Goal: Information Seeking & Learning: Stay updated

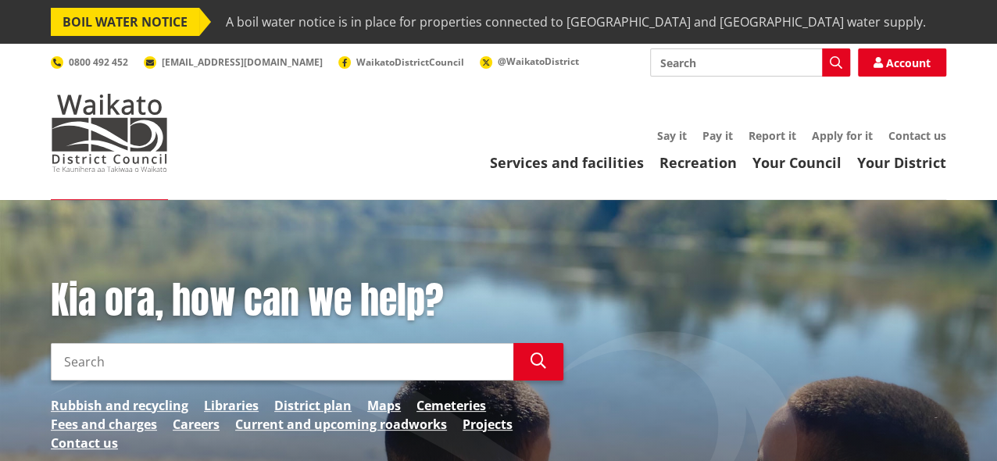
click at [243, 19] on span "A boil water notice is in place for properties connected to [GEOGRAPHIC_DATA] a…" at bounding box center [576, 22] width 700 height 28
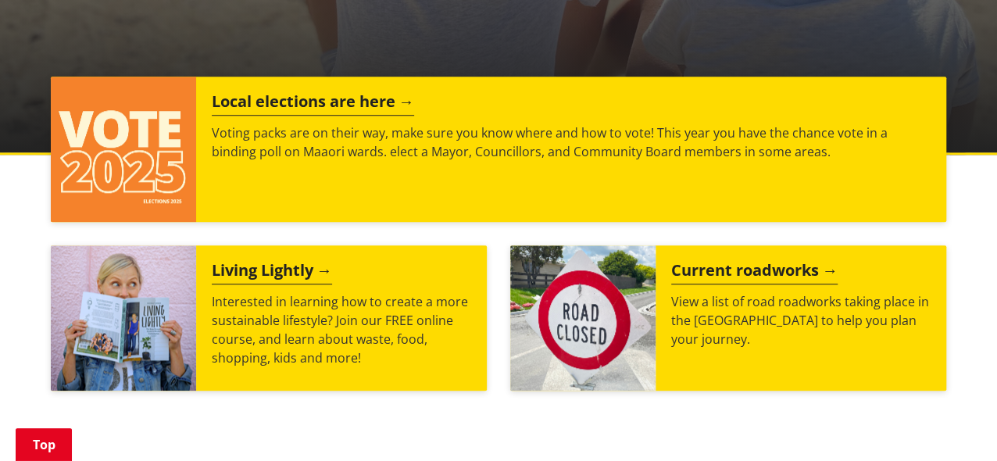
scroll to position [625, 0]
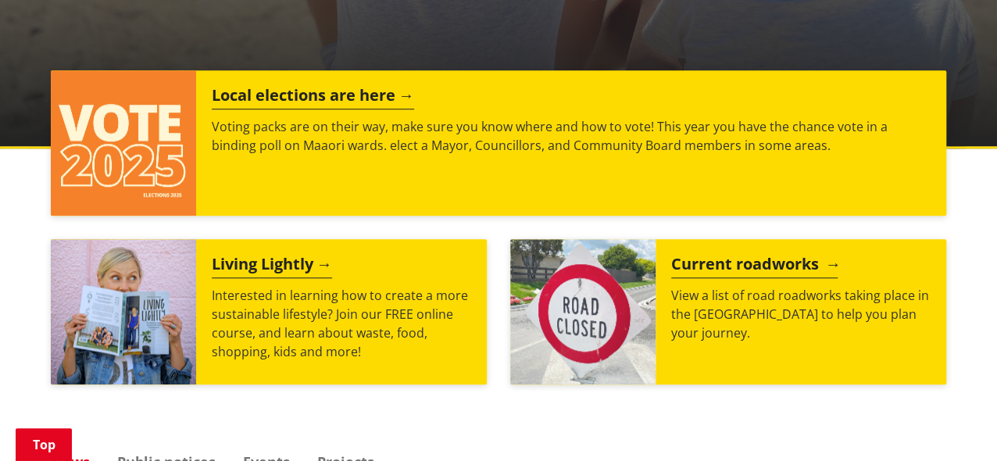
click at [721, 265] on h2 "Current roadworks" at bounding box center [754, 266] width 166 height 23
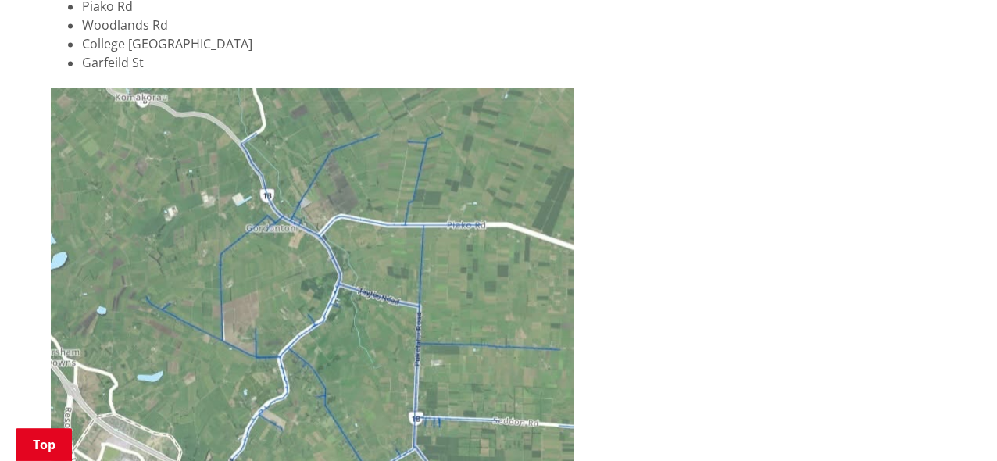
scroll to position [1485, 0]
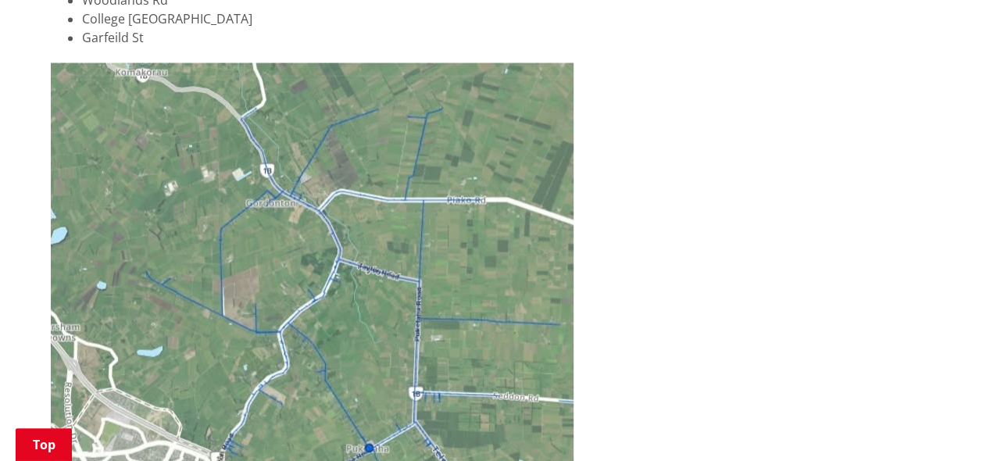
click at [415, 159] on img at bounding box center [312, 324] width 523 height 523
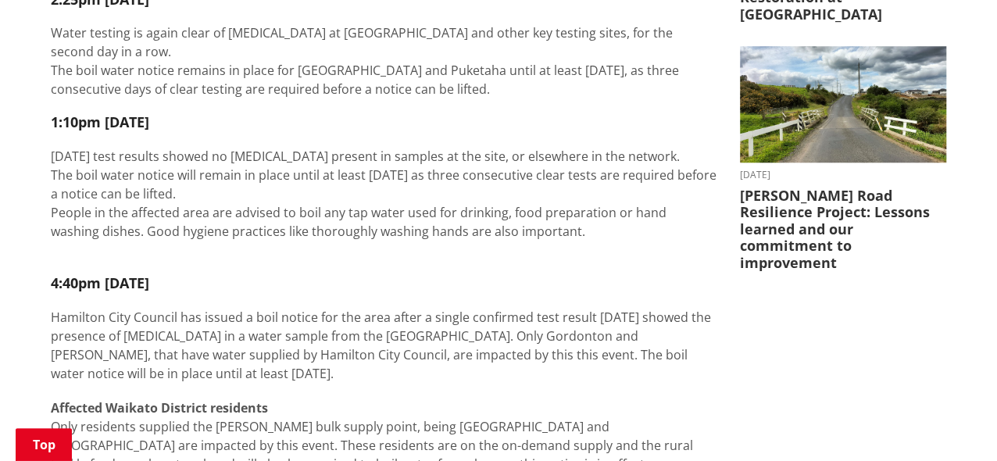
scroll to position [547, 0]
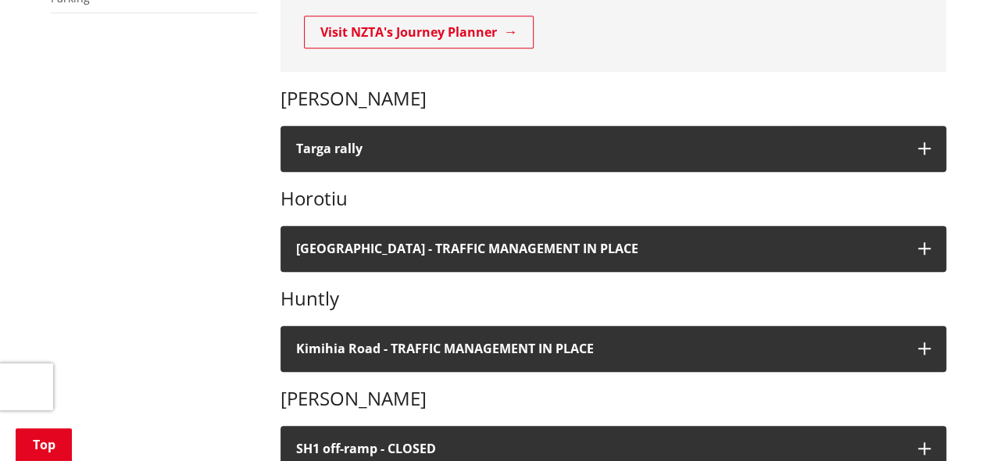
scroll to position [469, 0]
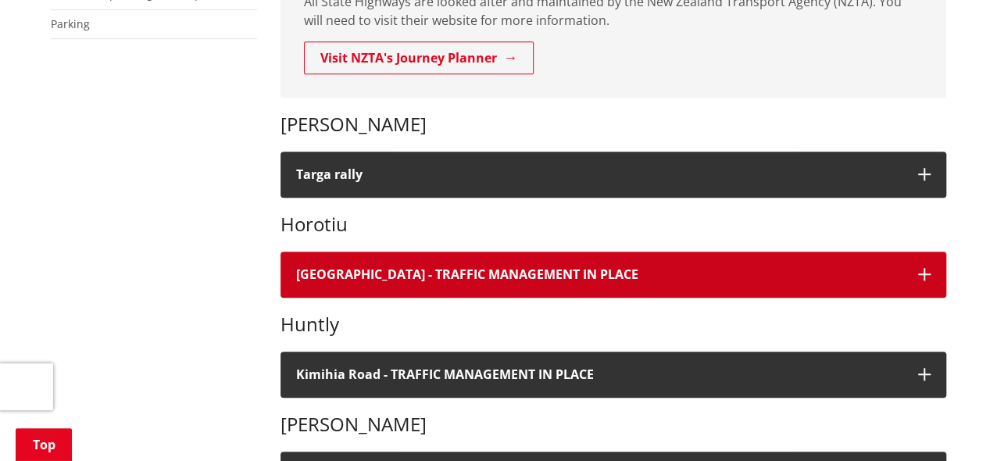
click at [925, 273] on icon "button" at bounding box center [924, 274] width 13 height 13
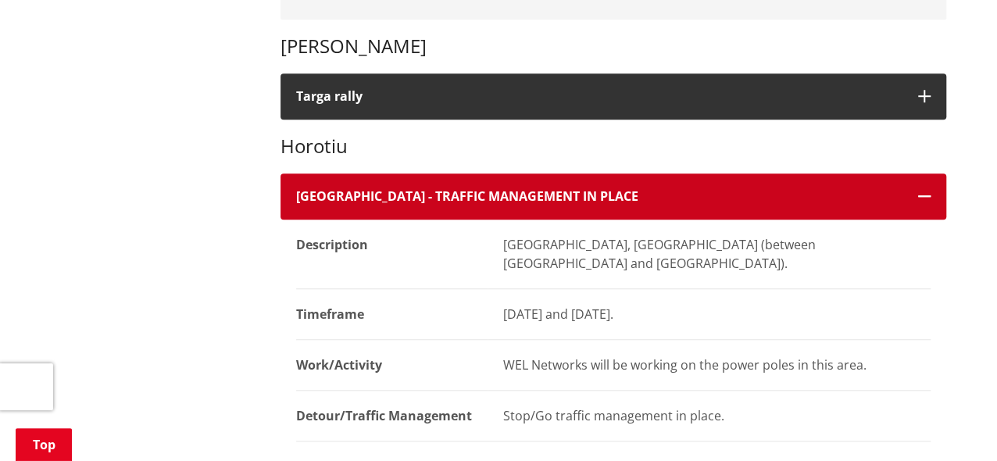
scroll to position [625, 0]
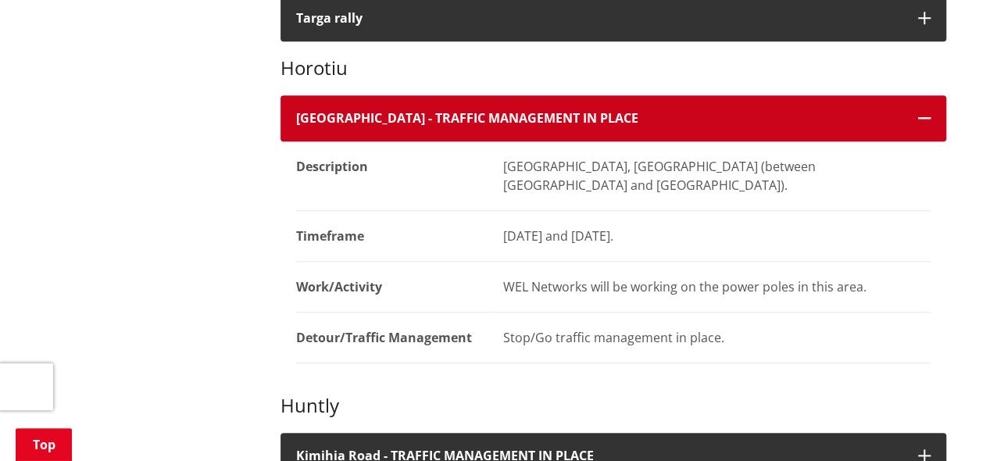
click at [923, 118] on icon "button" at bounding box center [924, 118] width 13 height 13
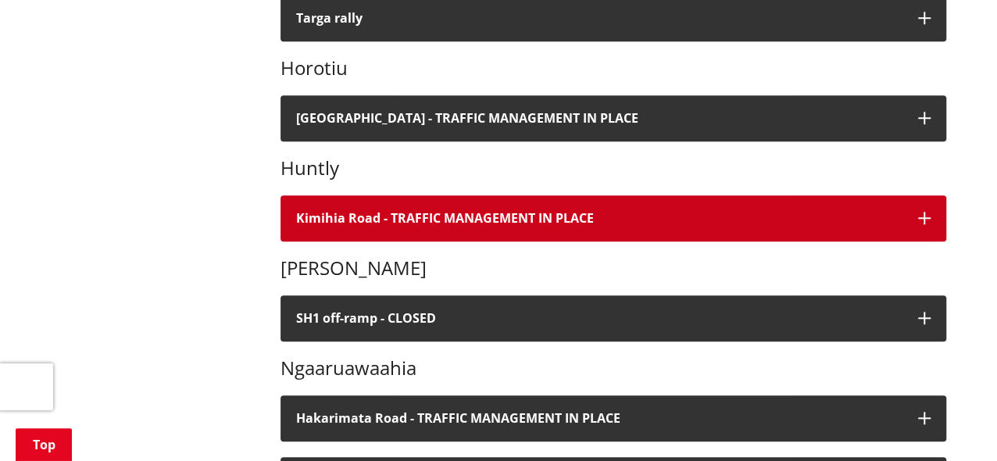
click at [932, 209] on button "Kimihia Road - TRAFFIC MANAGEMENT IN PLACE" at bounding box center [614, 218] width 666 height 46
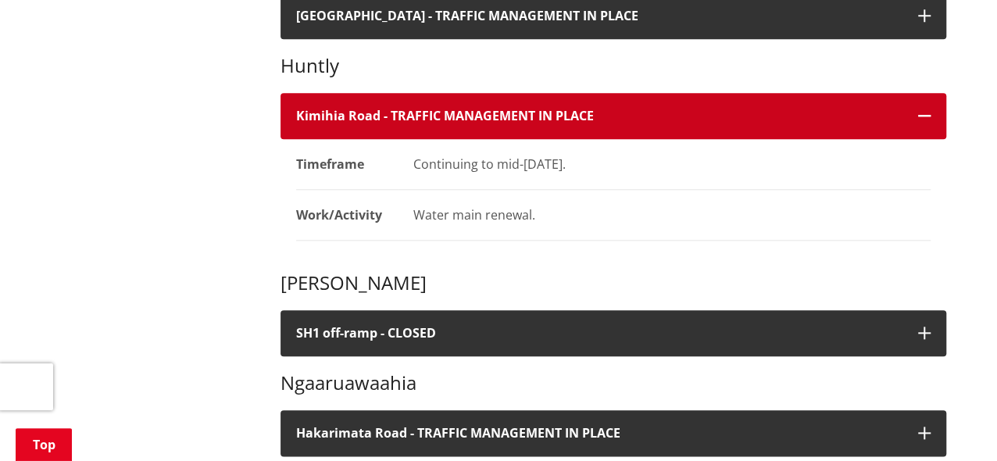
scroll to position [703, 0]
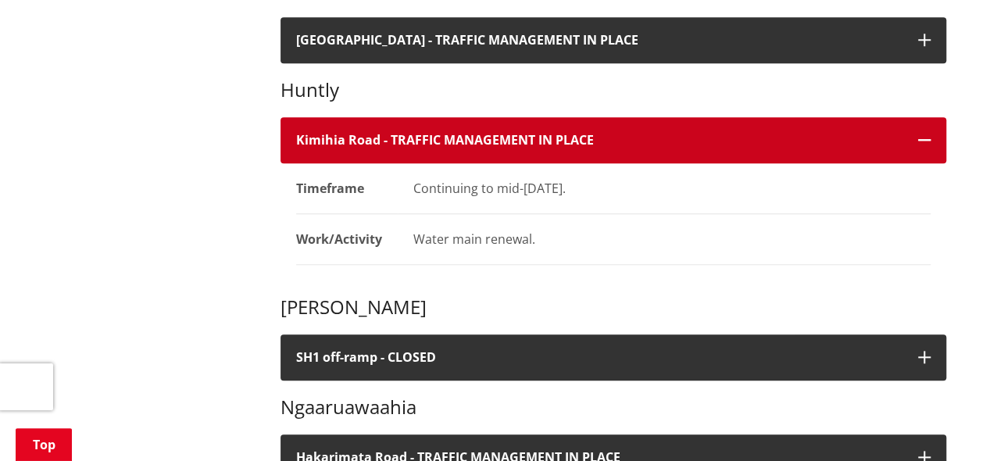
click at [920, 141] on icon "button" at bounding box center [924, 140] width 13 height 13
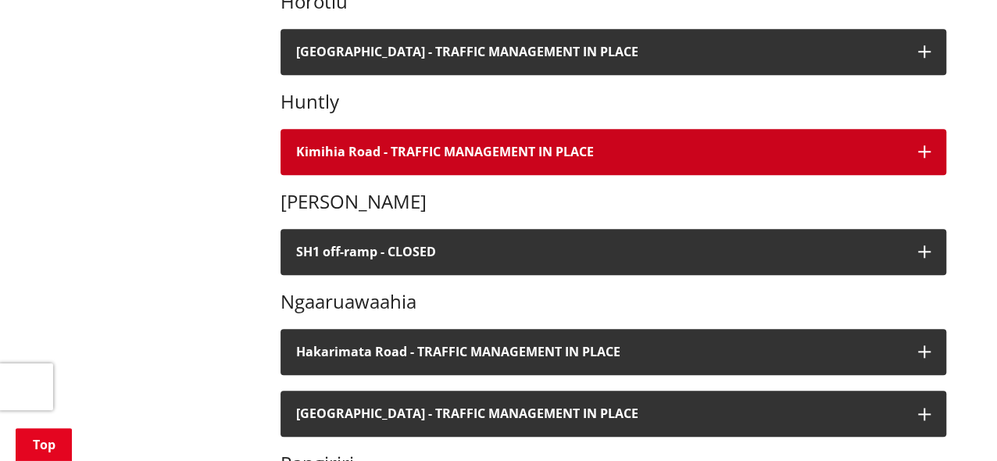
scroll to position [547, 0]
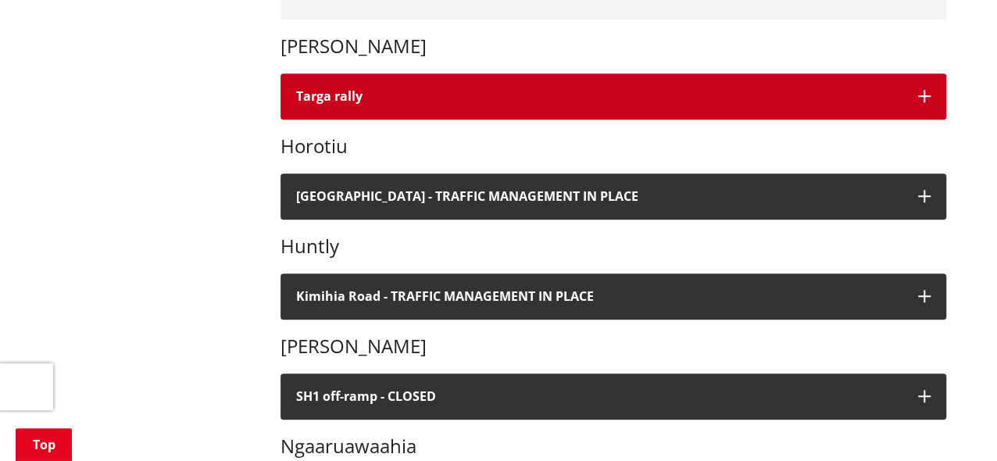
click at [921, 101] on icon "button" at bounding box center [924, 96] width 13 height 13
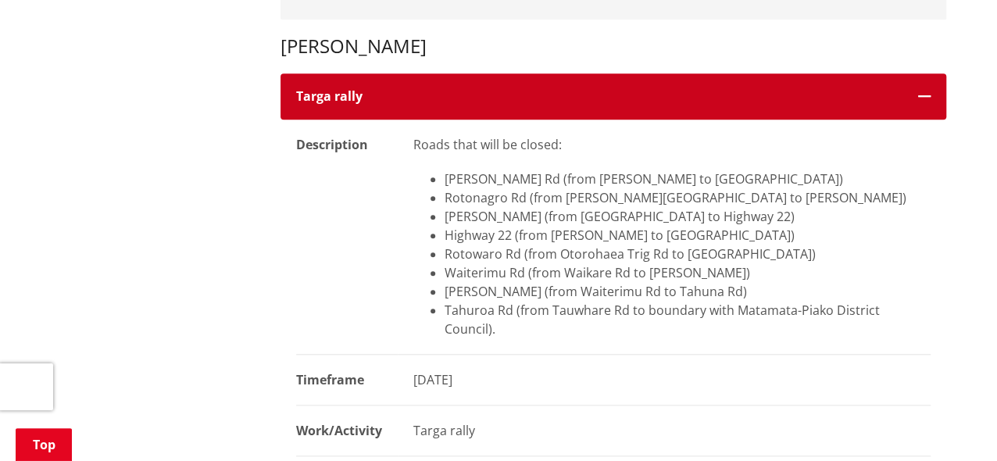
click at [925, 95] on icon "button" at bounding box center [924, 96] width 13 height 13
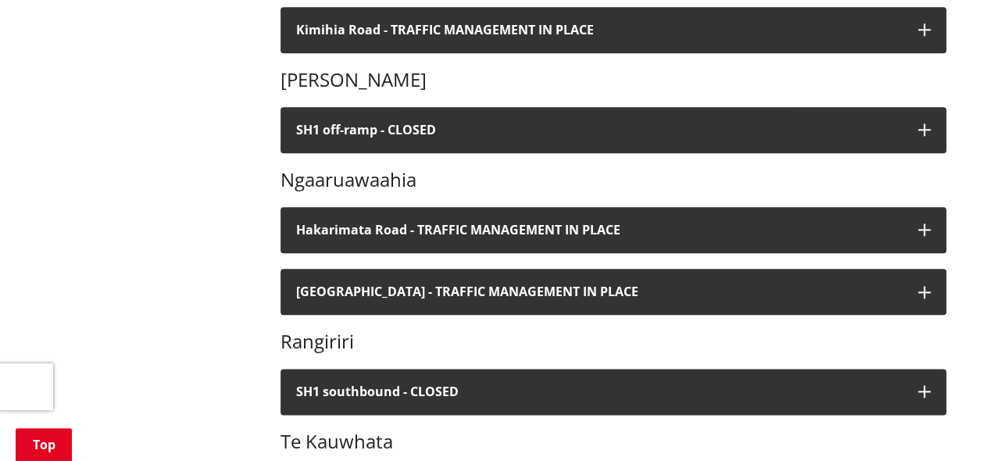
scroll to position [782, 0]
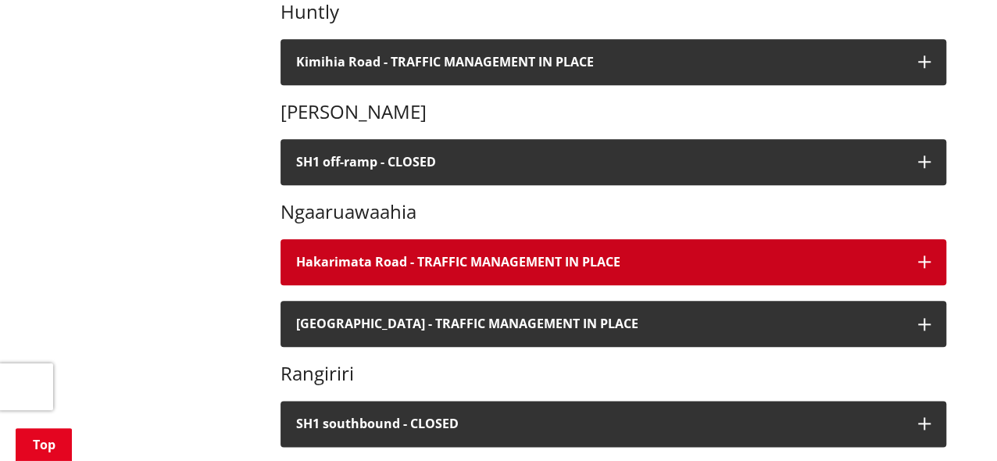
click at [925, 259] on icon "button" at bounding box center [924, 262] width 13 height 13
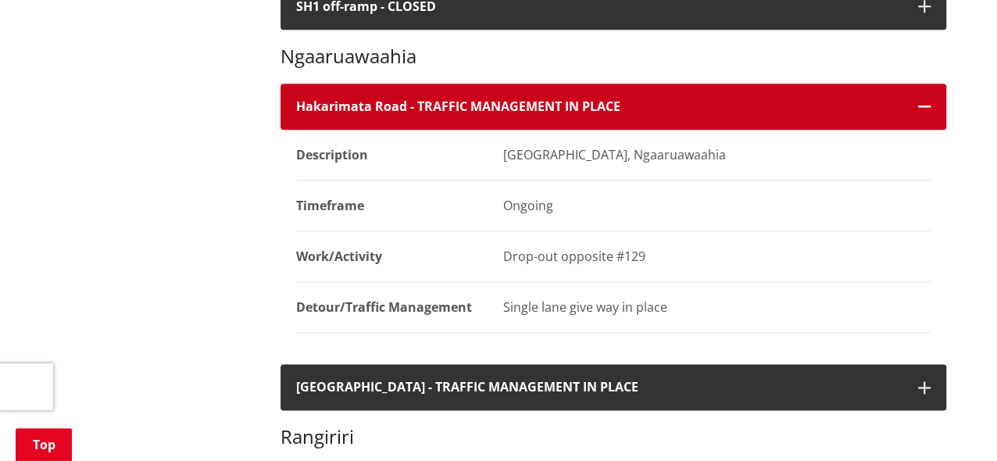
scroll to position [938, 0]
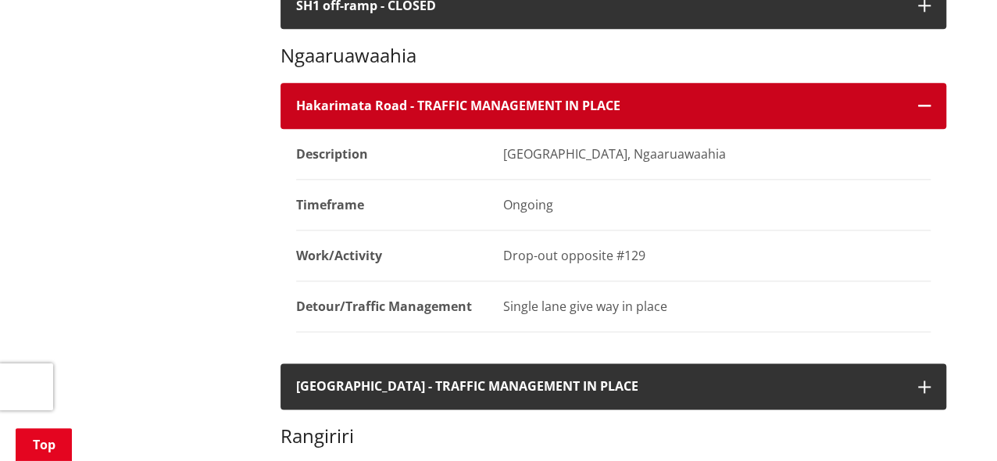
click at [926, 102] on icon "button" at bounding box center [924, 105] width 13 height 13
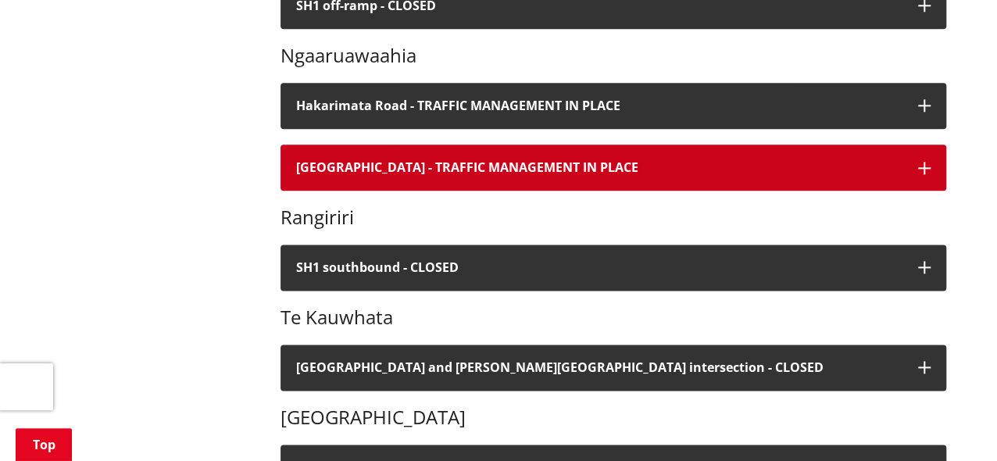
click at [926, 168] on icon "button" at bounding box center [924, 168] width 13 height 13
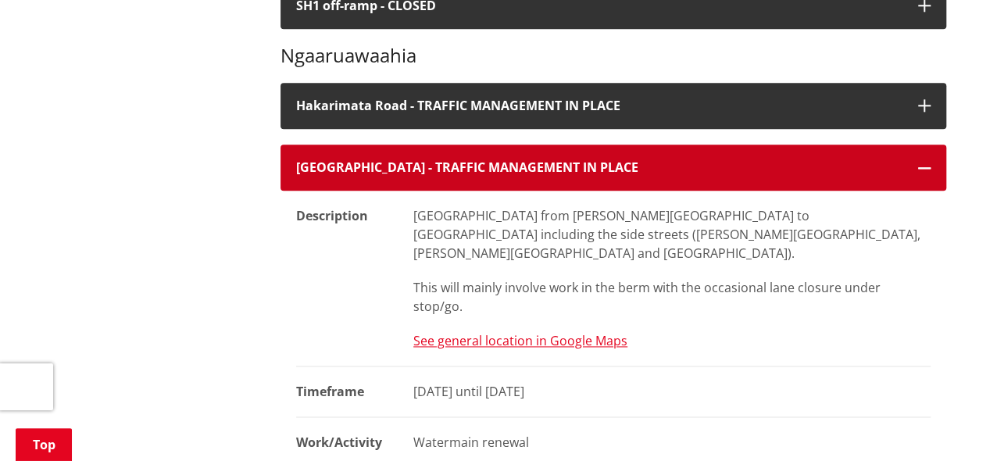
click at [923, 169] on icon "button" at bounding box center [924, 168] width 13 height 13
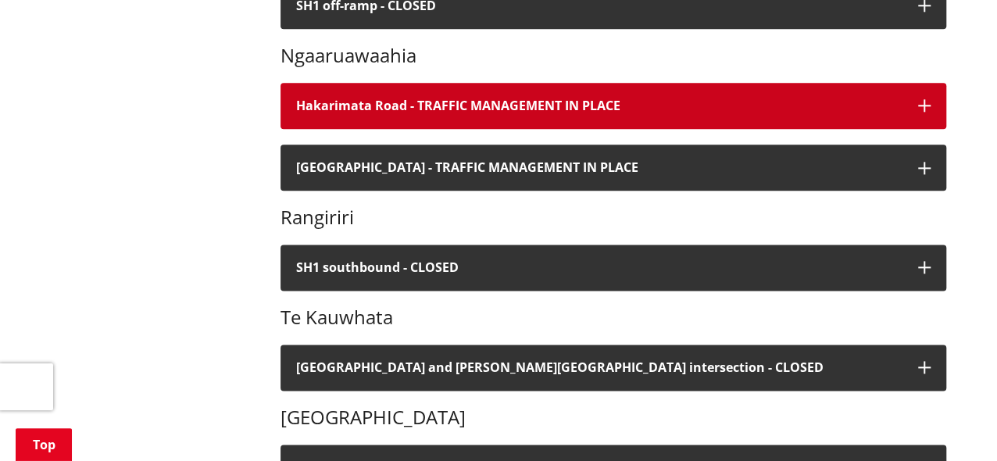
click at [926, 107] on icon "button" at bounding box center [924, 105] width 13 height 13
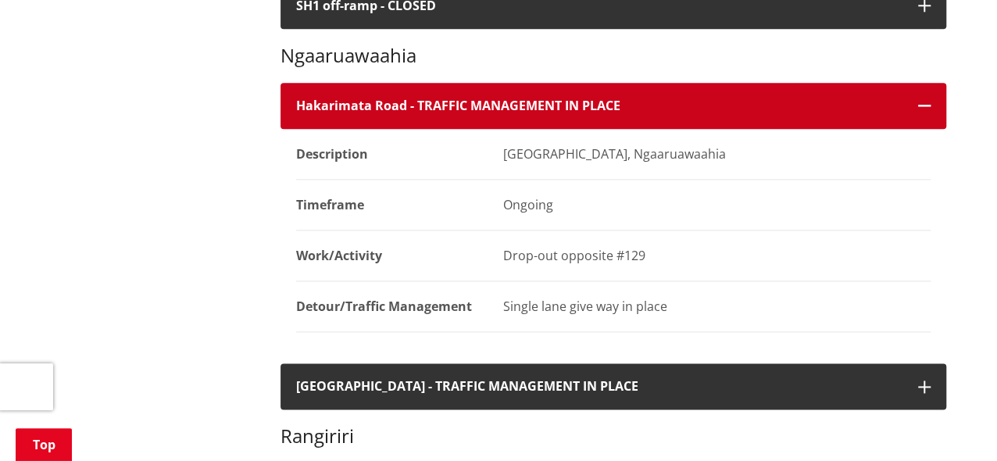
click at [922, 109] on icon "button" at bounding box center [924, 105] width 13 height 13
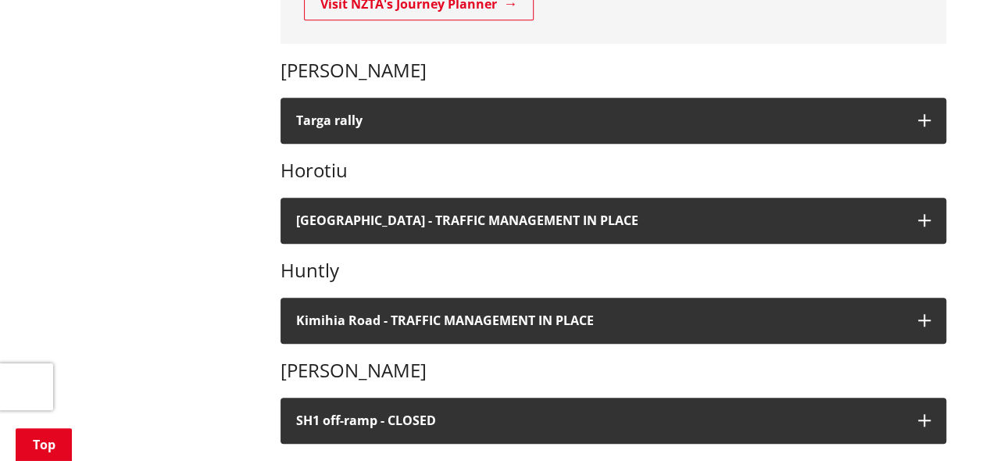
scroll to position [547, 0]
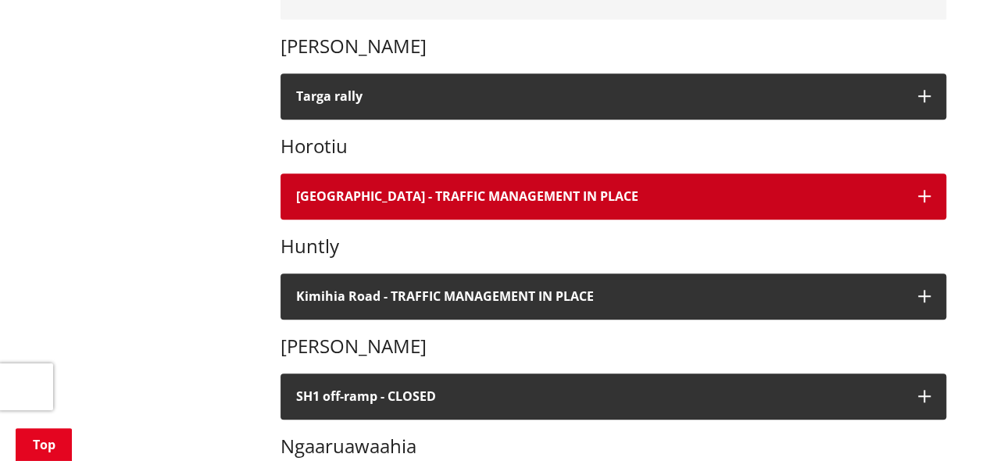
click at [924, 196] on icon "button" at bounding box center [924, 196] width 13 height 13
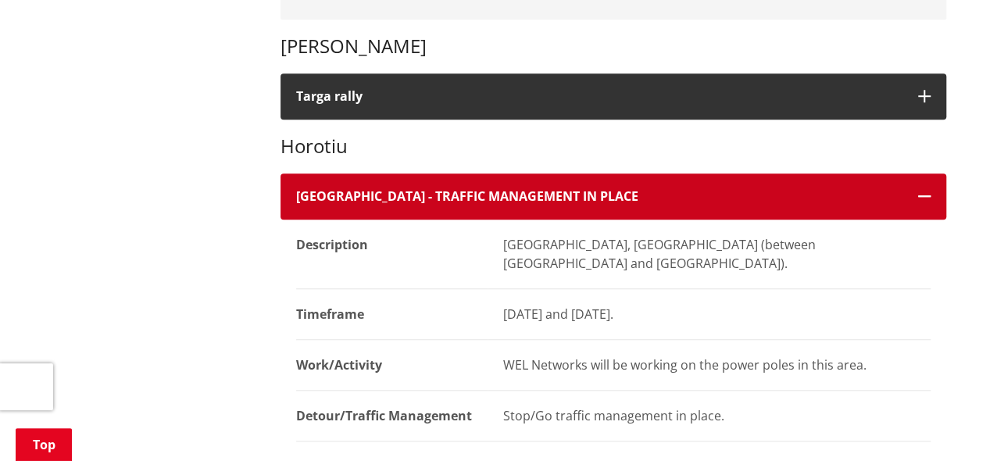
click at [924, 196] on icon "button" at bounding box center [924, 196] width 13 height 13
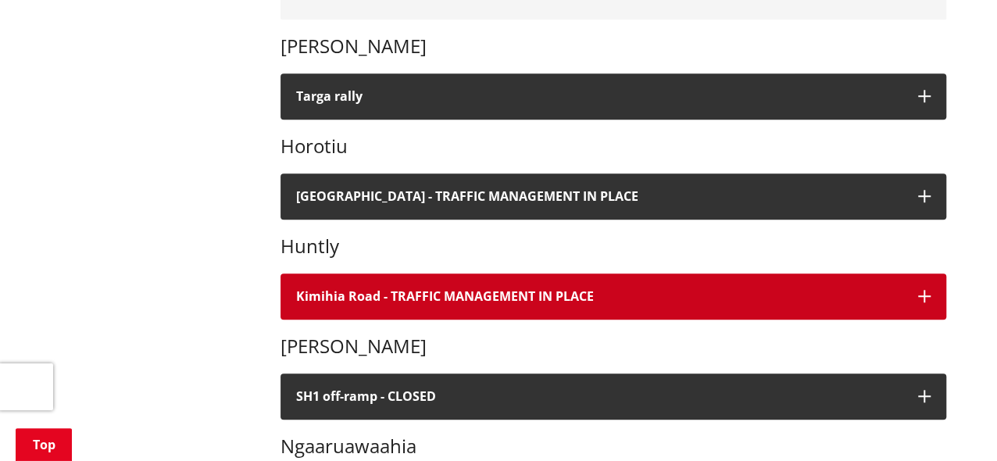
click at [925, 288] on button "Kimihia Road - TRAFFIC MANAGEMENT IN PLACE" at bounding box center [614, 297] width 666 height 46
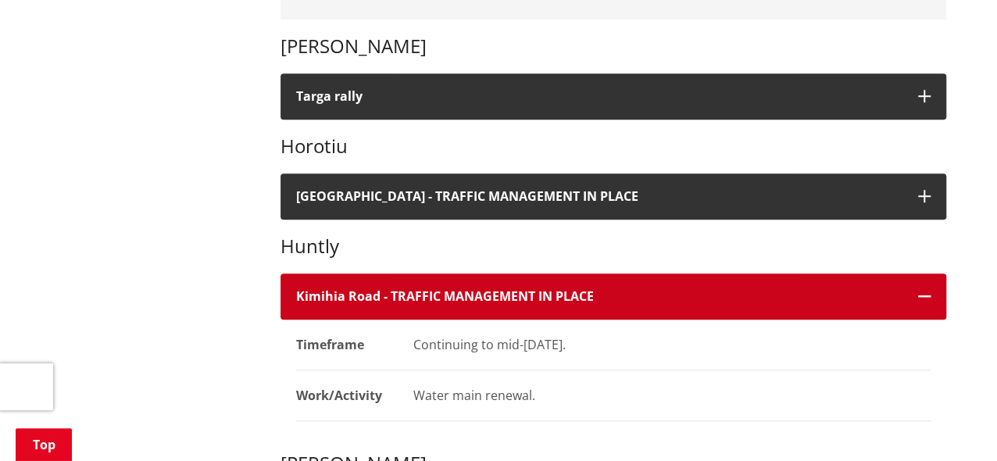
click at [925, 288] on button "Kimihia Road - TRAFFIC MANAGEMENT IN PLACE" at bounding box center [614, 297] width 666 height 46
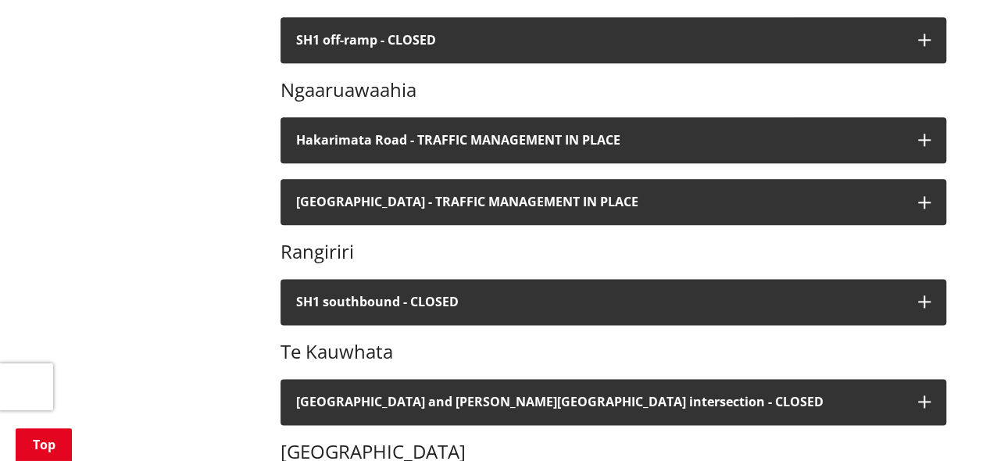
scroll to position [1016, 0]
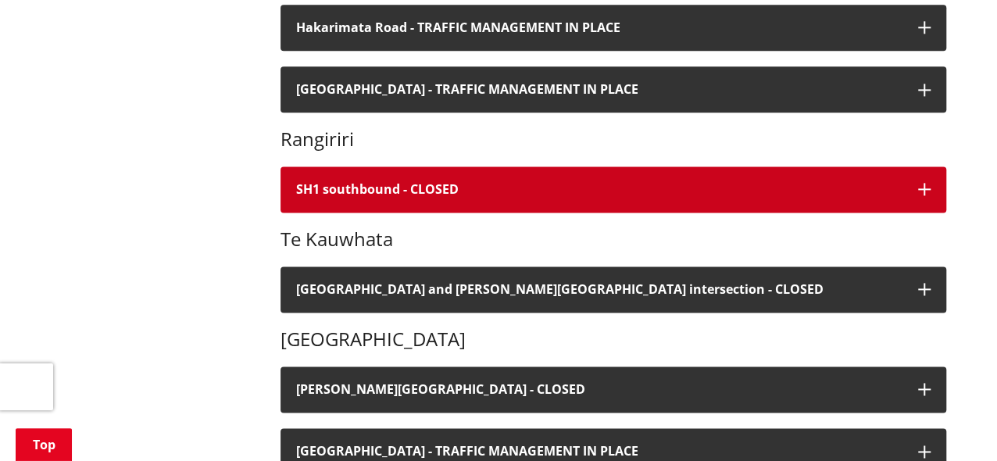
click at [921, 190] on icon "button" at bounding box center [924, 189] width 13 height 13
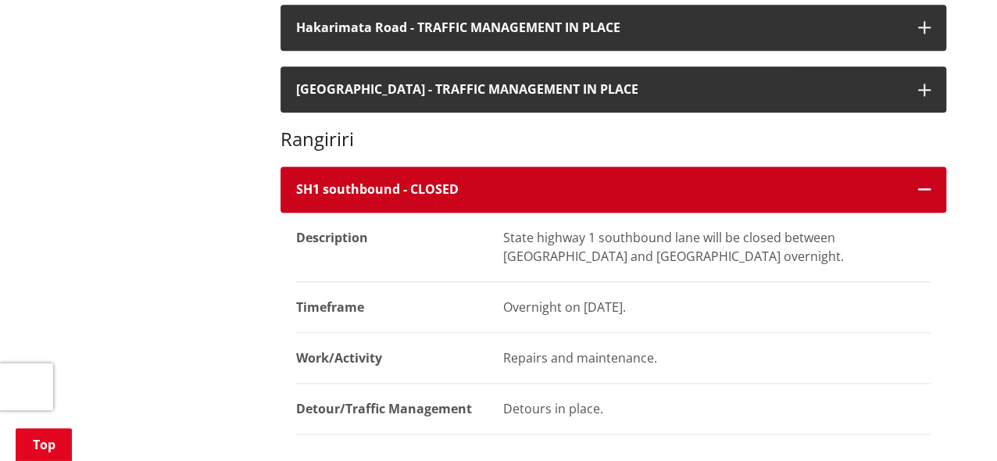
click at [923, 185] on icon "button" at bounding box center [924, 189] width 13 height 13
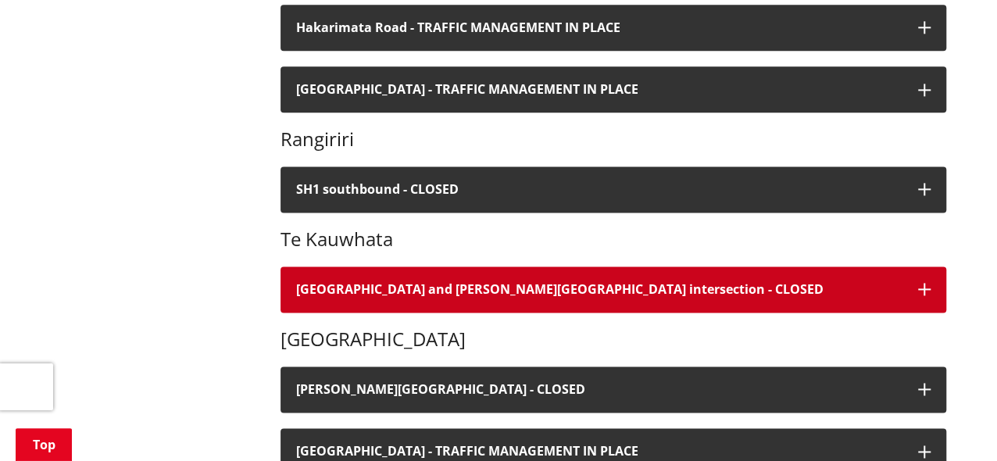
click at [923, 292] on icon "button" at bounding box center [924, 289] width 13 height 13
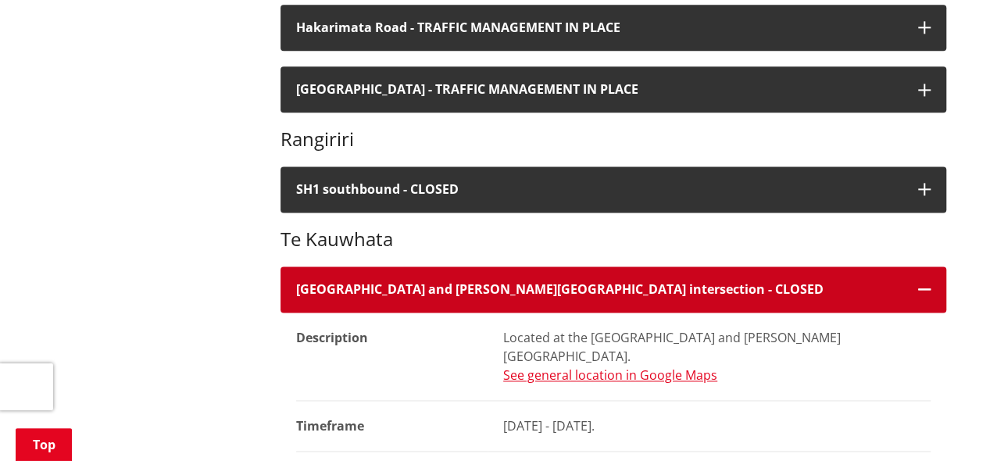
click at [925, 292] on icon "button" at bounding box center [924, 289] width 13 height 13
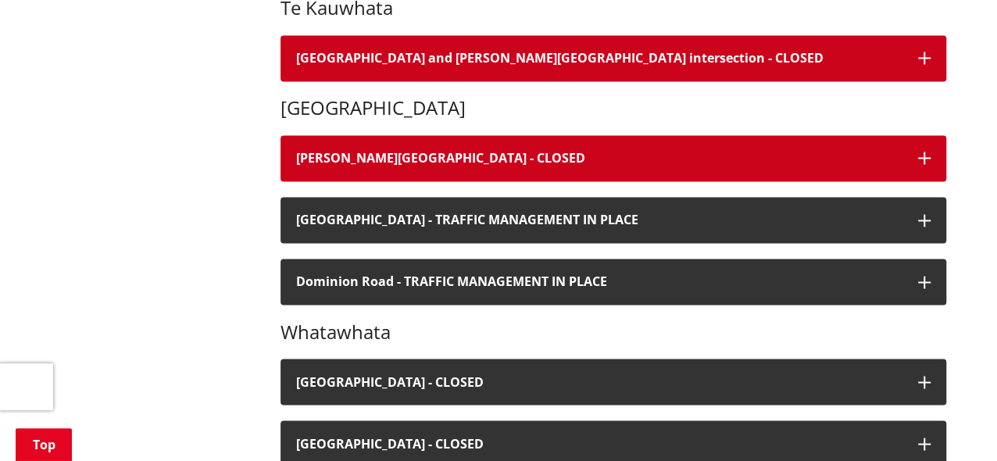
scroll to position [1251, 0]
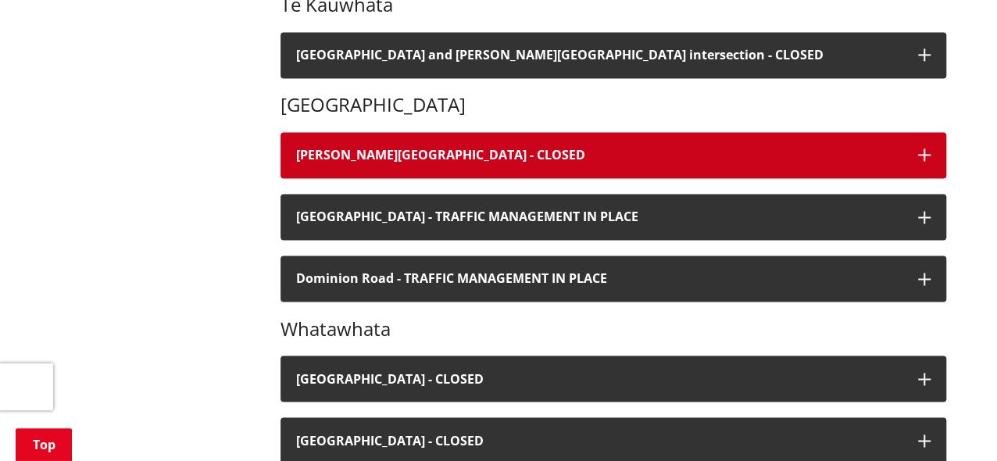
click at [926, 156] on icon "button" at bounding box center [924, 155] width 13 height 13
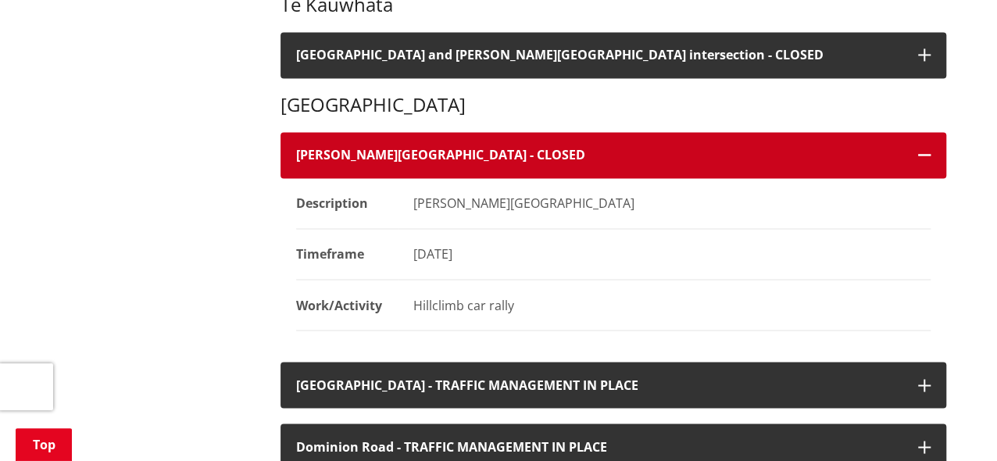
click at [929, 151] on icon "button" at bounding box center [924, 155] width 13 height 13
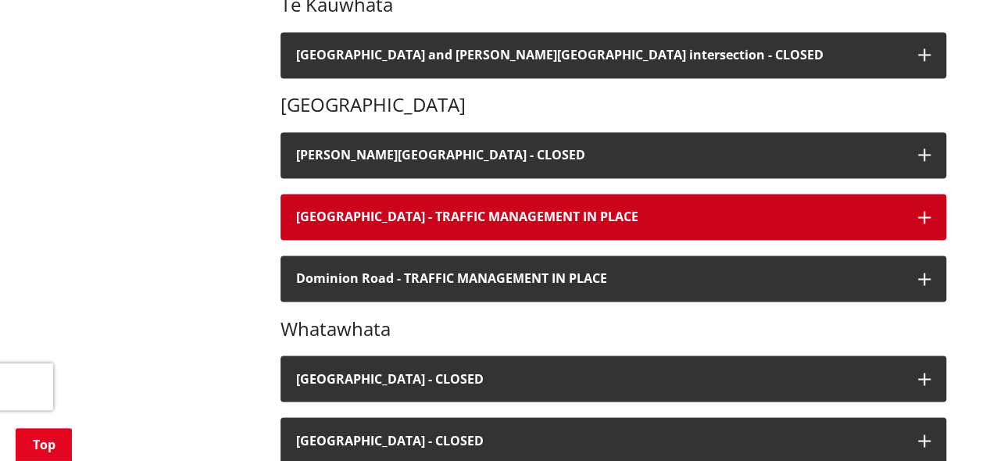
click at [919, 213] on icon "button" at bounding box center [924, 217] width 13 height 13
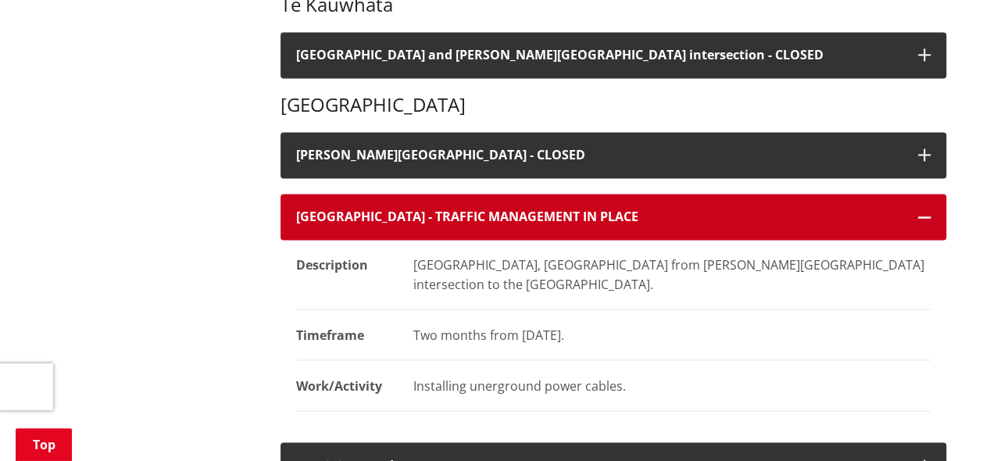
click at [919, 213] on icon "button" at bounding box center [924, 217] width 13 height 13
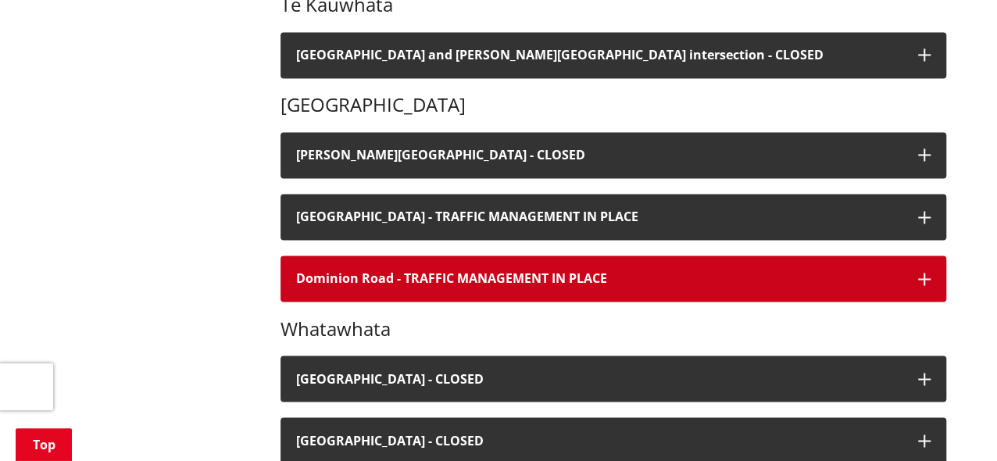
click at [928, 278] on icon "button" at bounding box center [924, 279] width 13 height 13
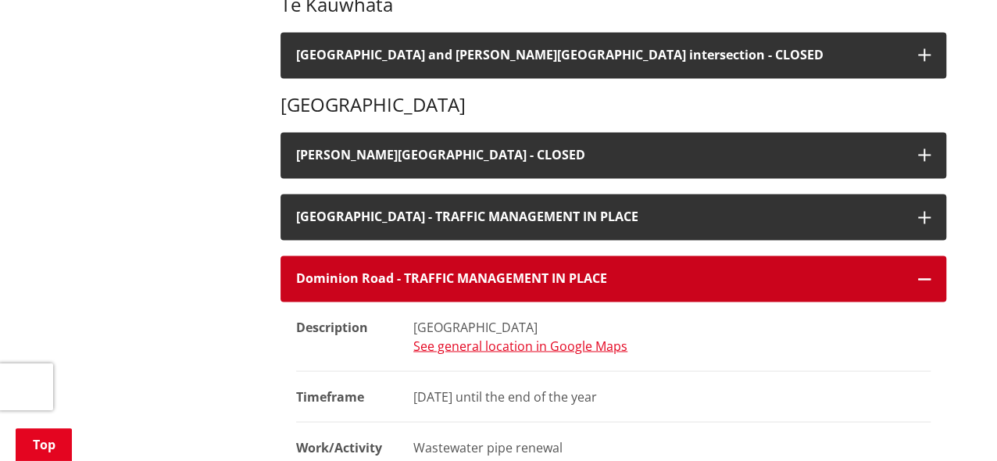
click at [925, 275] on icon "button" at bounding box center [924, 279] width 13 height 13
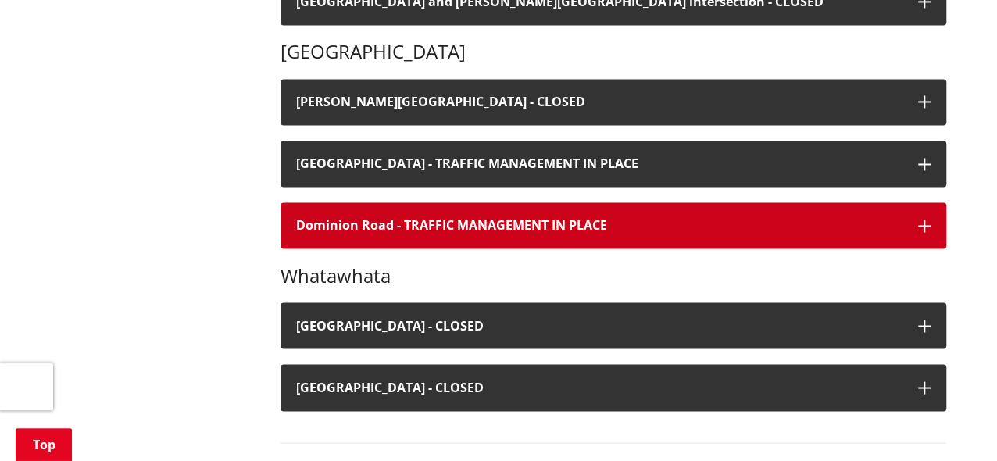
scroll to position [1407, 0]
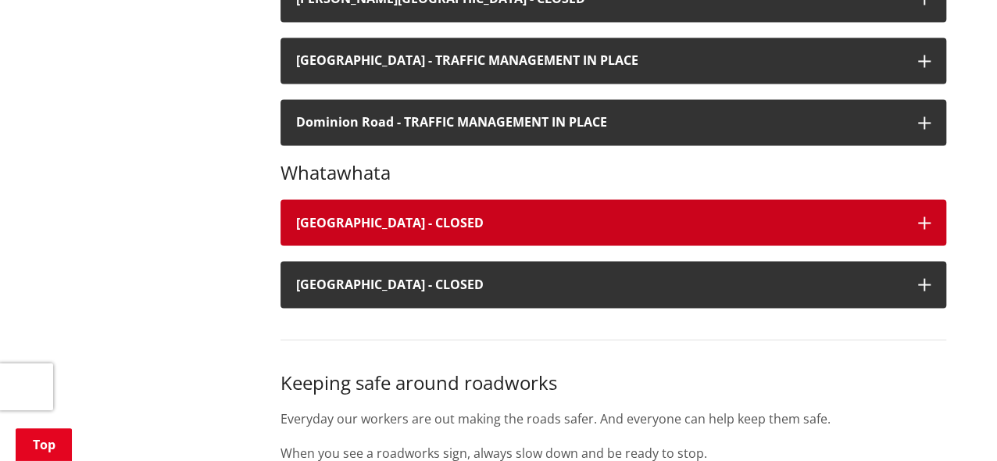
click at [923, 223] on icon "button" at bounding box center [924, 223] width 13 height 13
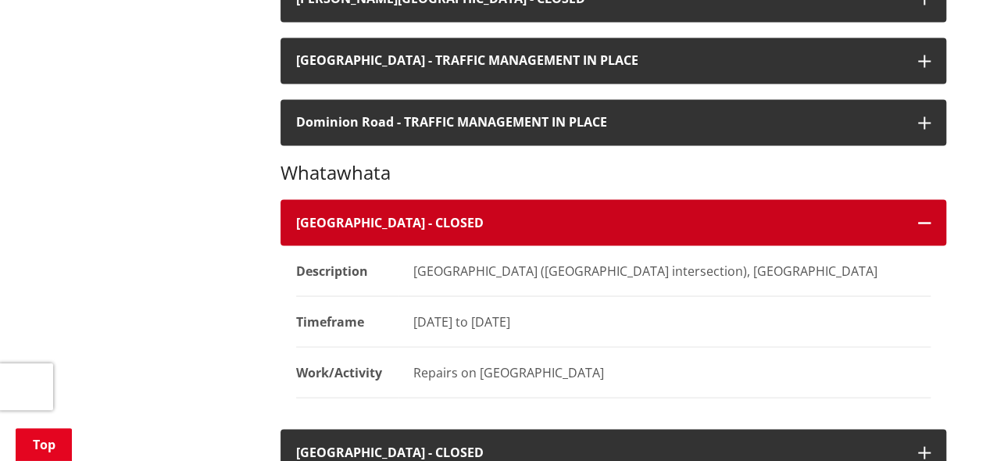
click at [921, 223] on icon "button" at bounding box center [924, 223] width 13 height 13
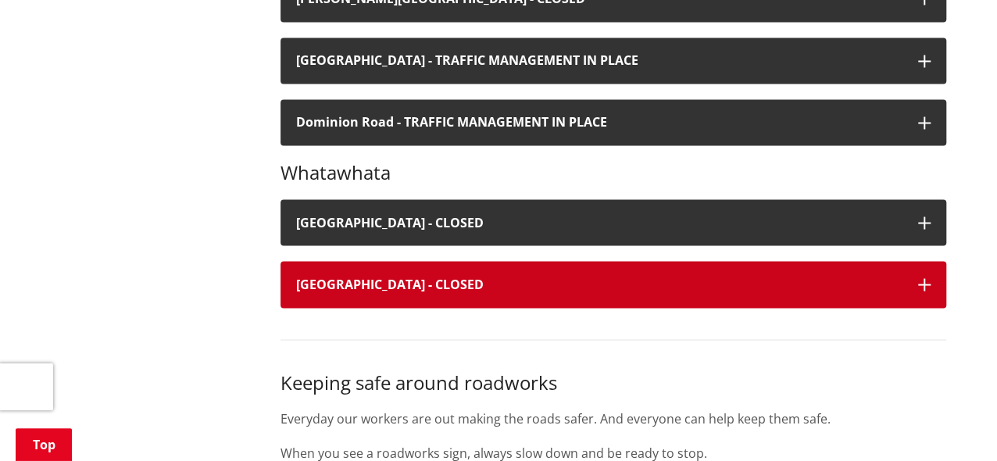
click at [928, 285] on icon "button" at bounding box center [924, 284] width 13 height 13
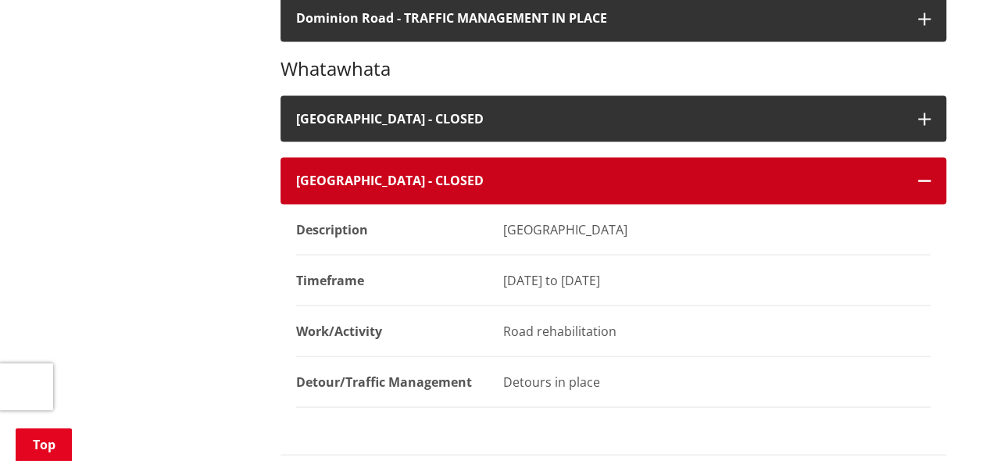
scroll to position [1563, 0]
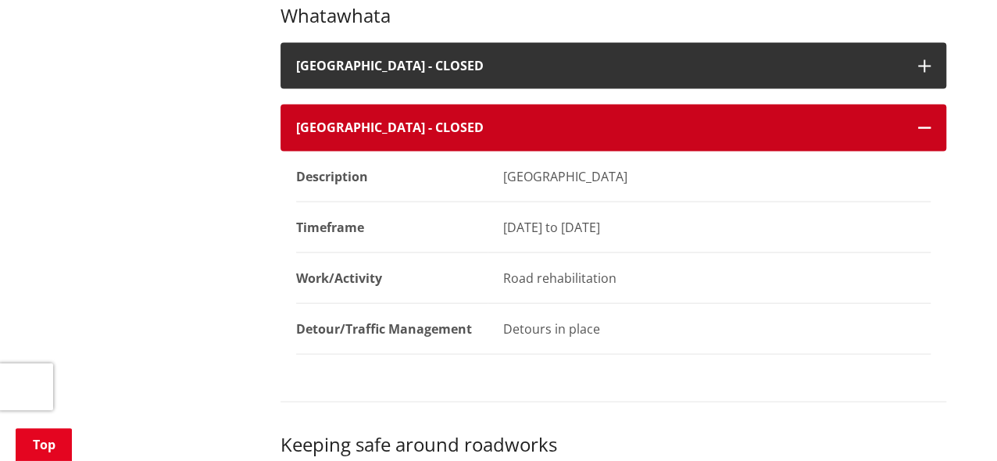
click at [924, 127] on icon "button" at bounding box center [924, 128] width 13 height 13
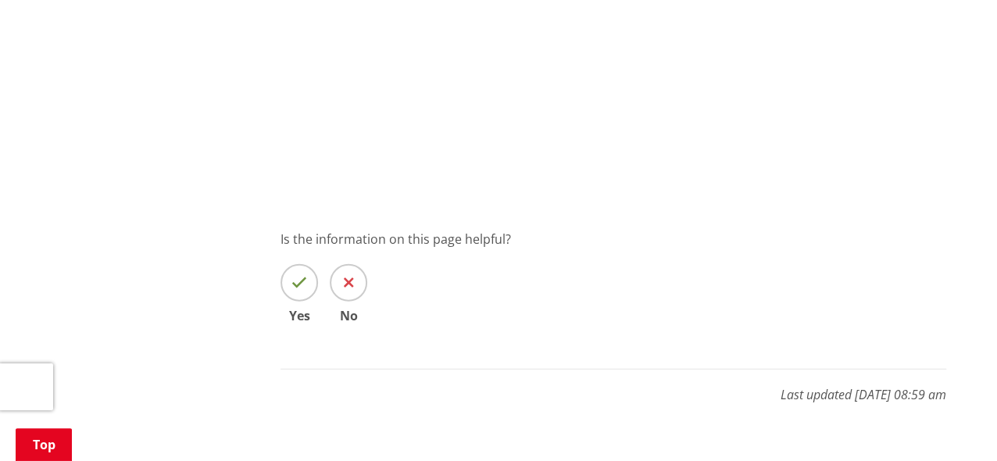
scroll to position [2110, 0]
